Goal: Check status

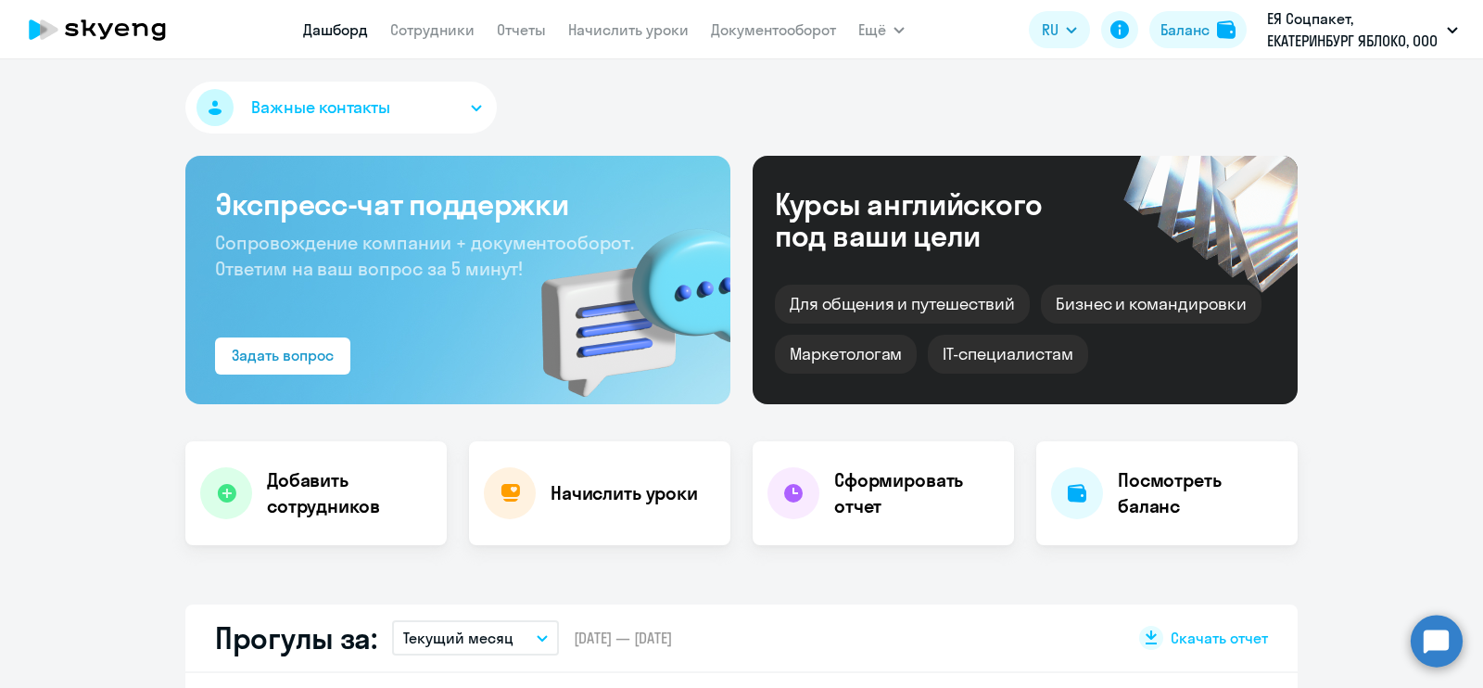
select select "30"
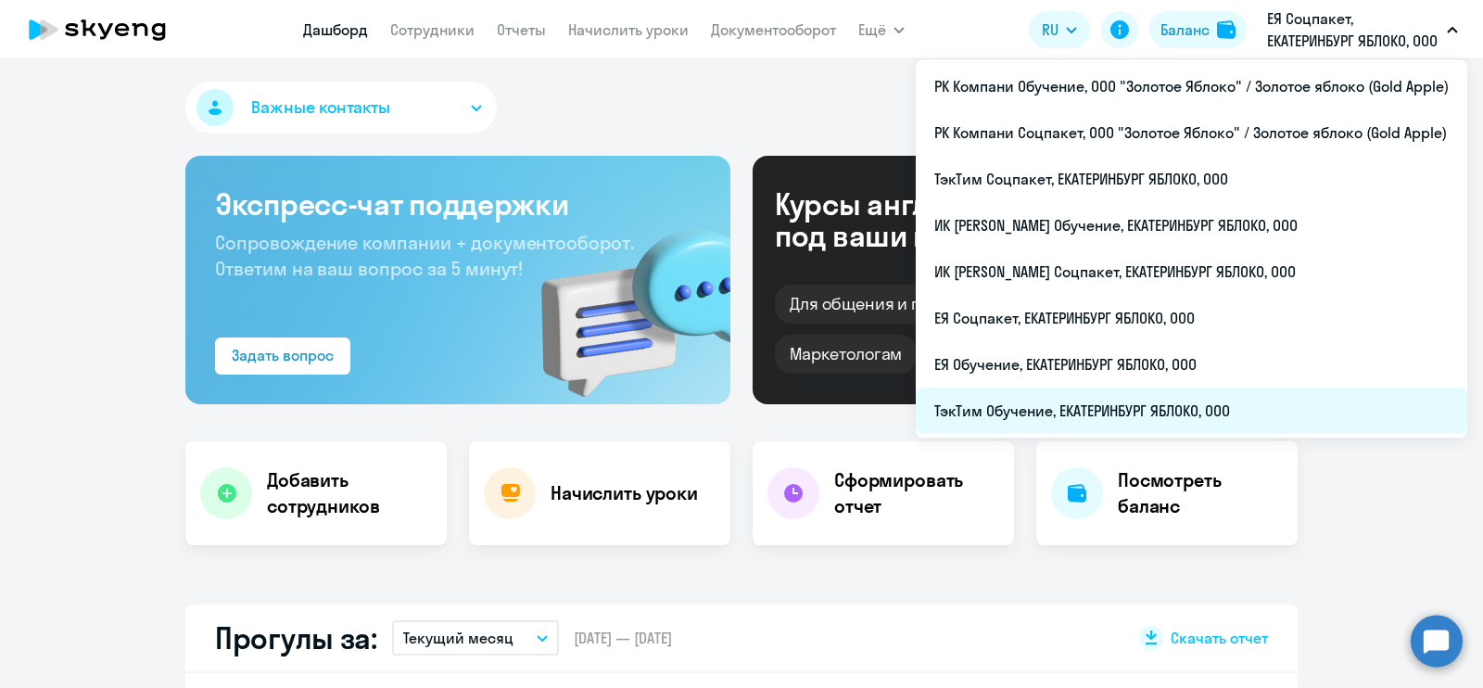
click at [1251, 402] on li "ТэкТим Обучение, ЕКАТЕРИНБУРГ ЯБЛОКО, ООО" at bounding box center [1191, 410] width 551 height 46
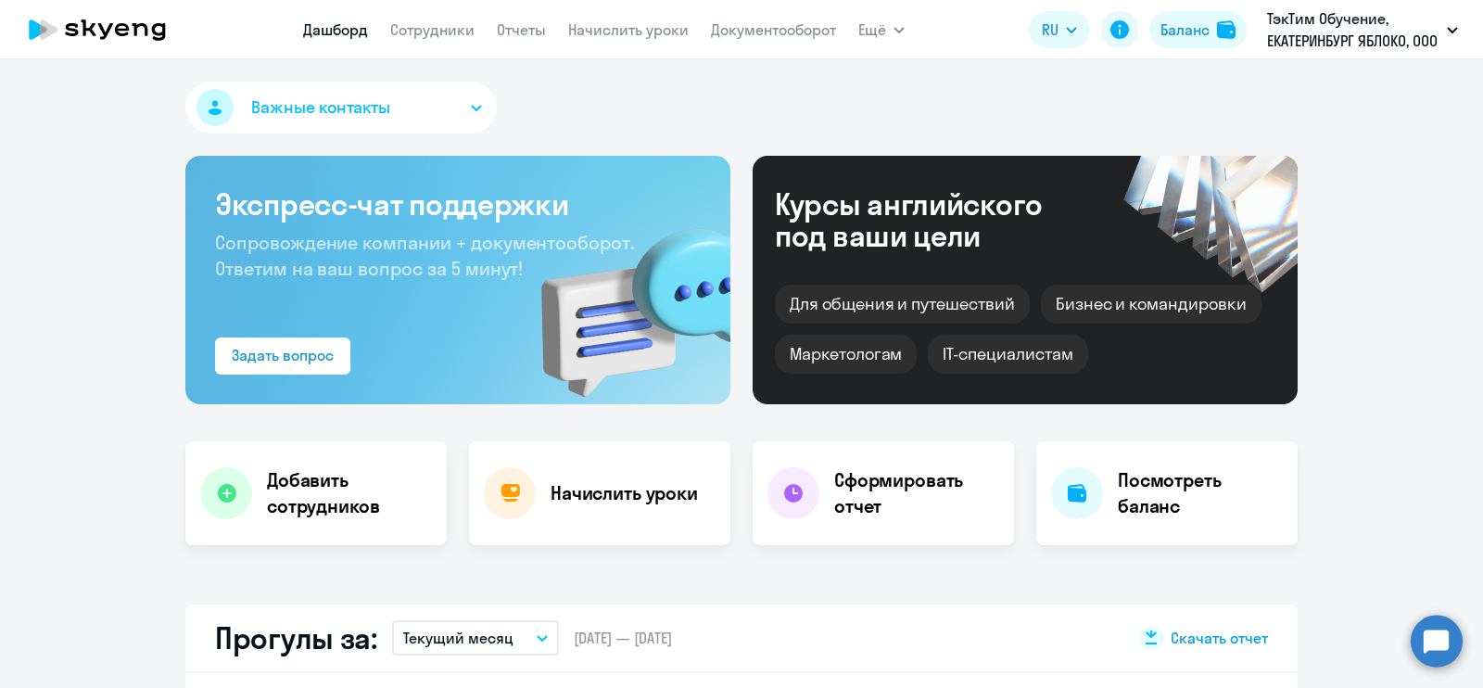
scroll to position [231, 0]
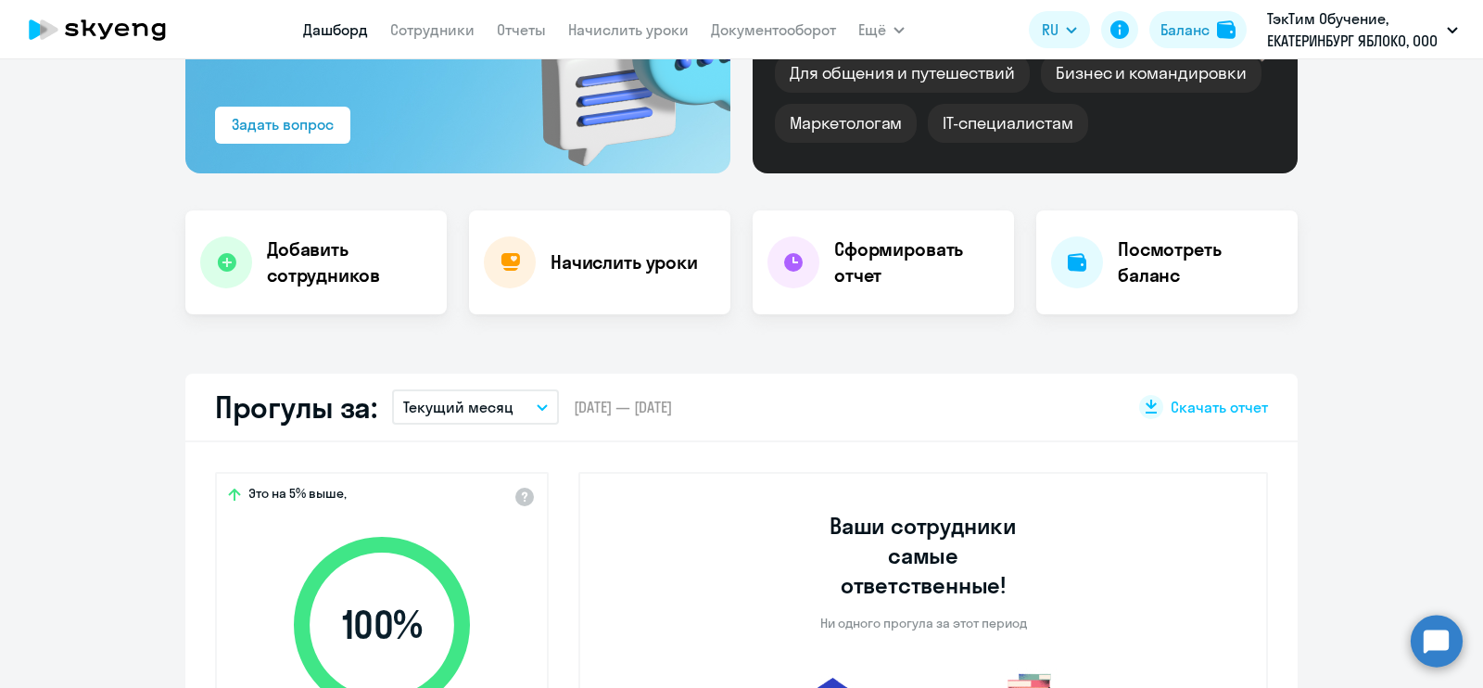
select select "30"
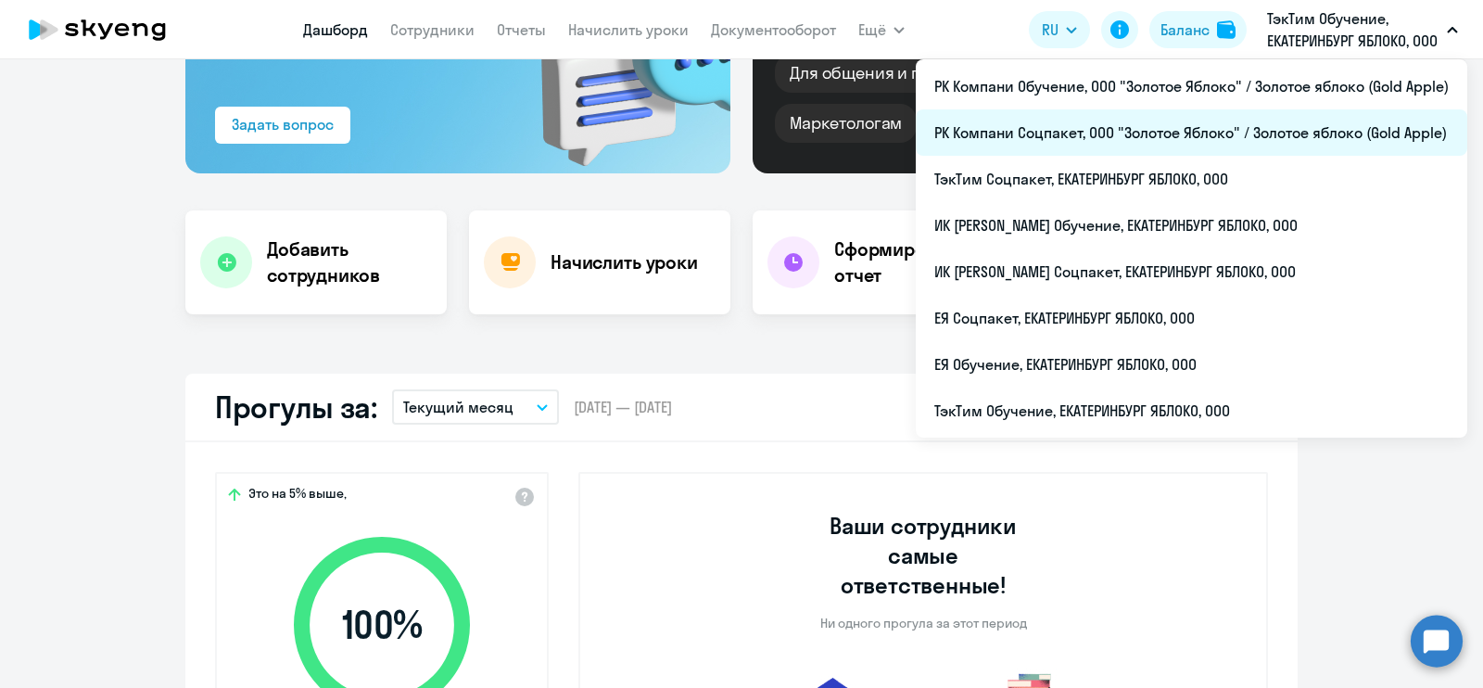
click at [1287, 129] on li "РК Компани Соцпакет, ООО "Золотое Яблоко" / Золотое яблоко (Gold Apple)" at bounding box center [1191, 132] width 551 height 46
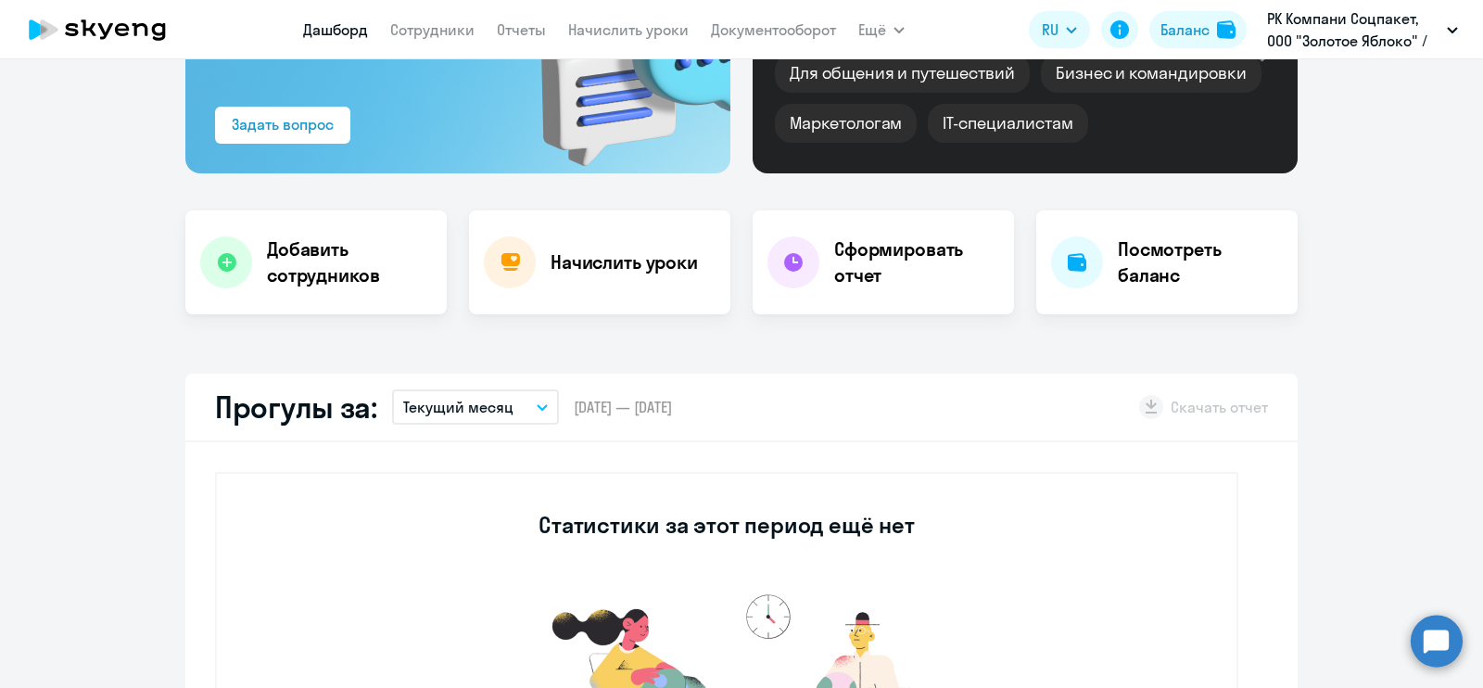
select select "30"
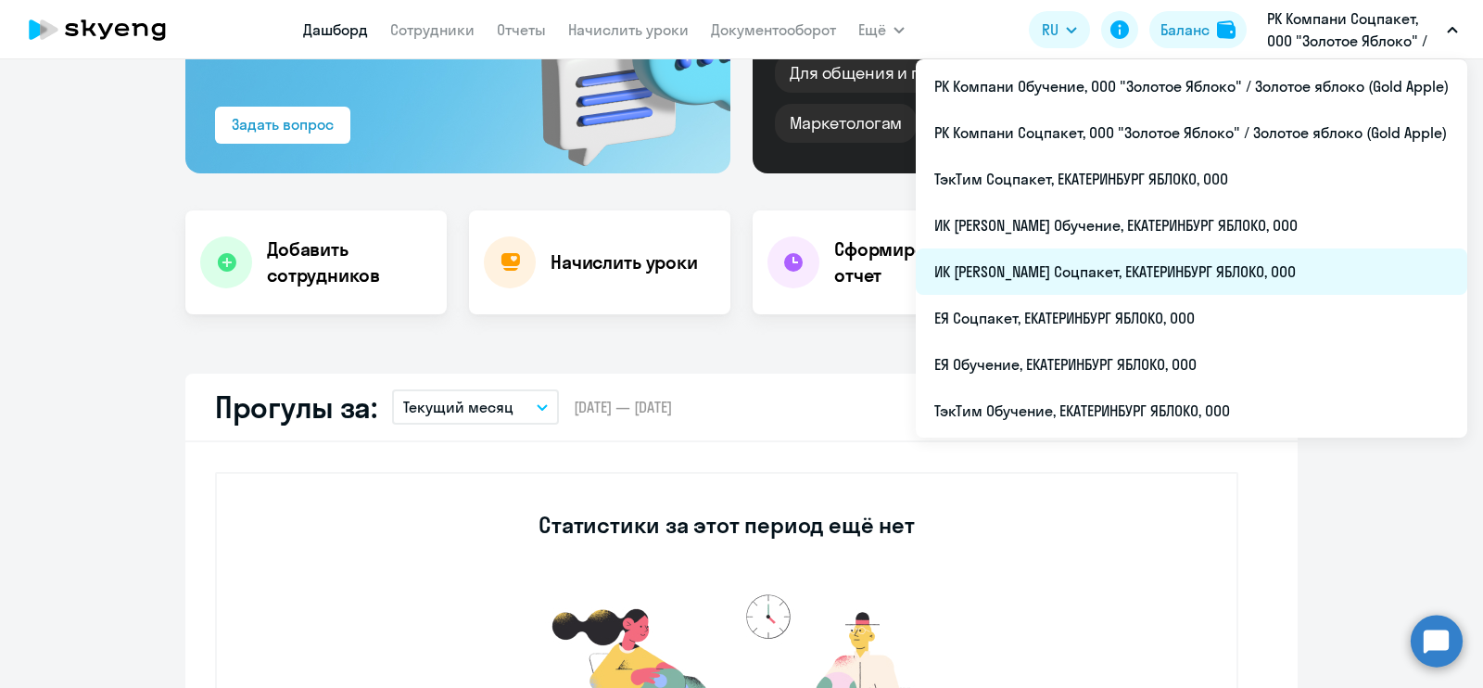
click at [1181, 271] on li "ИК [PERSON_NAME] Соцпакет, ЕКАТЕРИНБУРГ ЯБЛОКО, ООО" at bounding box center [1191, 271] width 551 height 46
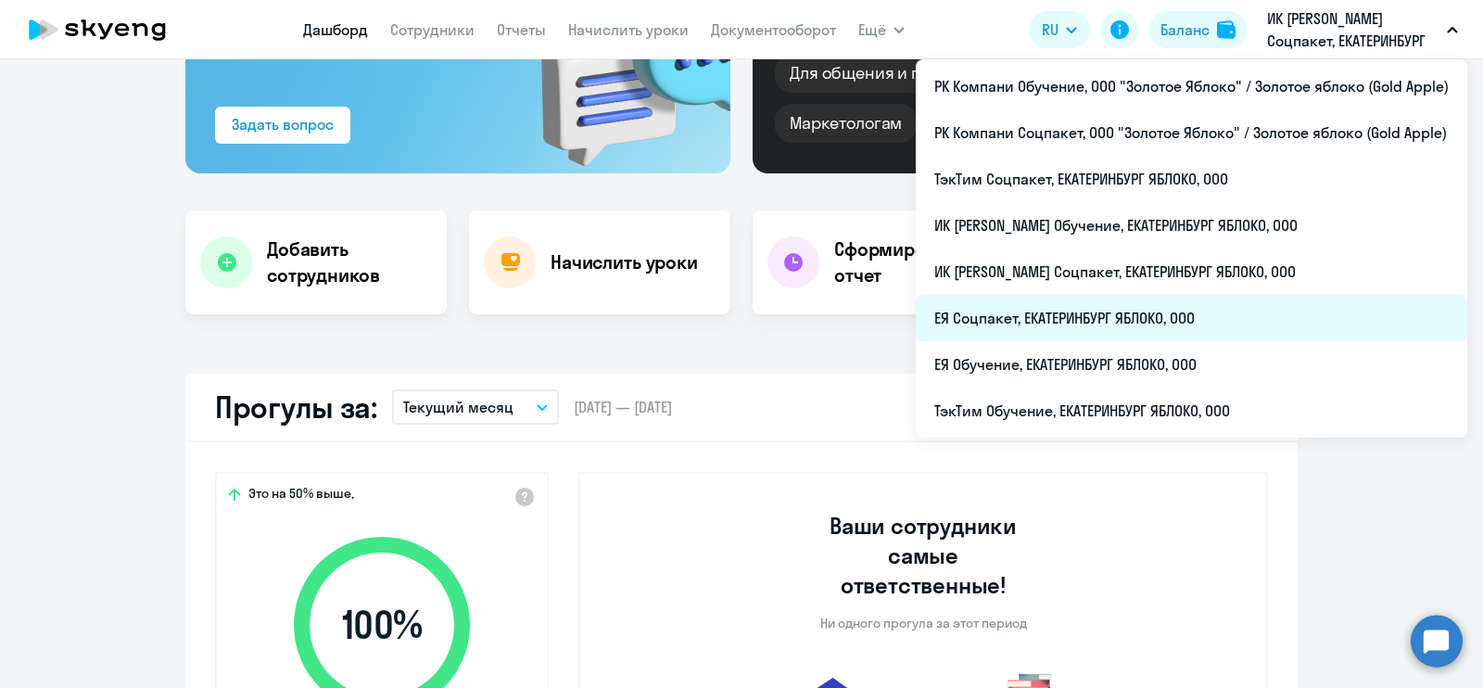
select select "30"
click at [1230, 322] on li "ЕЯ Соцпакет, ЕКАТЕРИНБУРГ ЯБЛОКО, ООО" at bounding box center [1191, 318] width 551 height 46
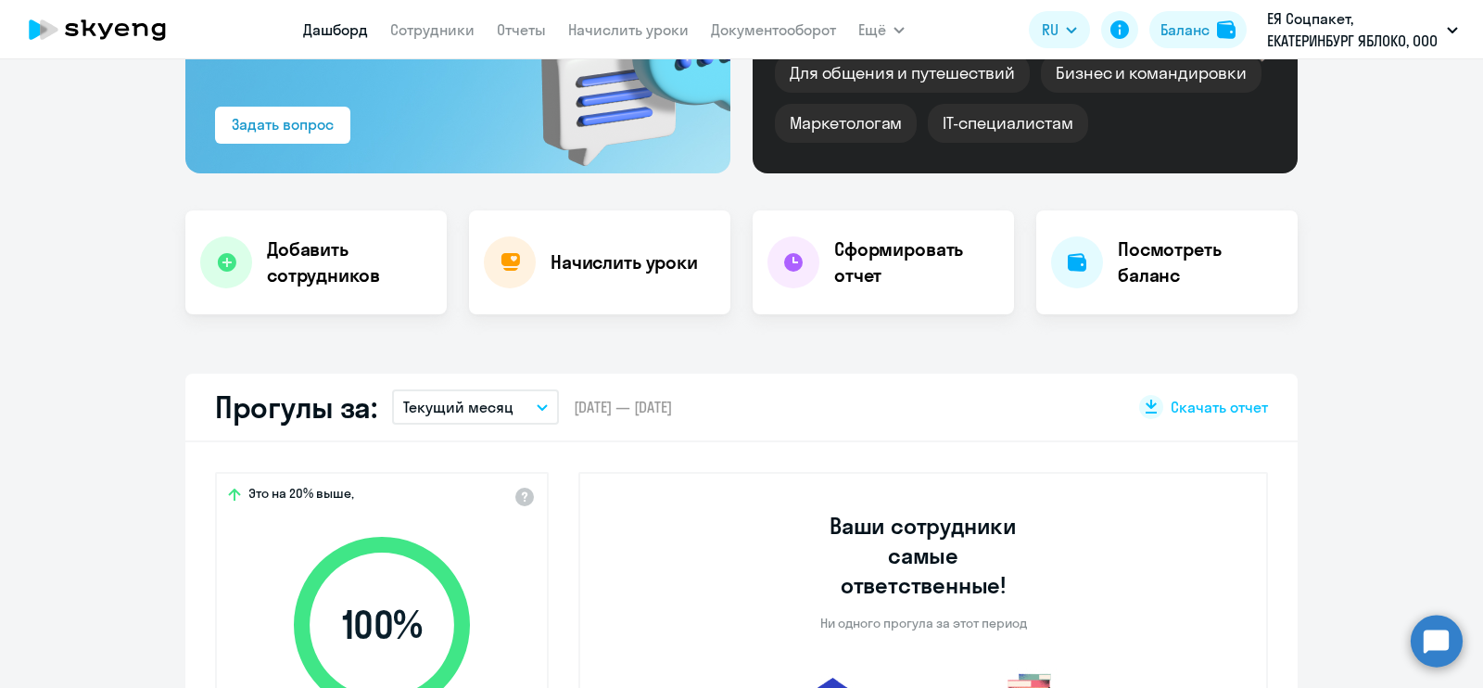
select select "30"
